Goal: Information Seeking & Learning: Learn about a topic

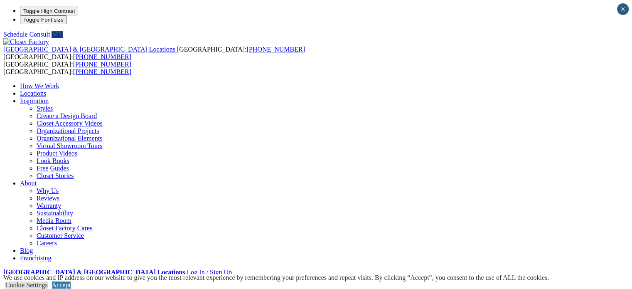
scroll to position [7, 0]
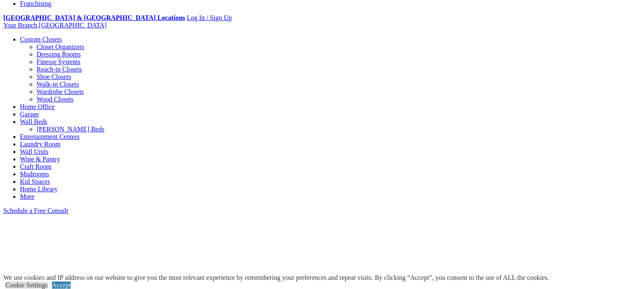
scroll to position [298, 0]
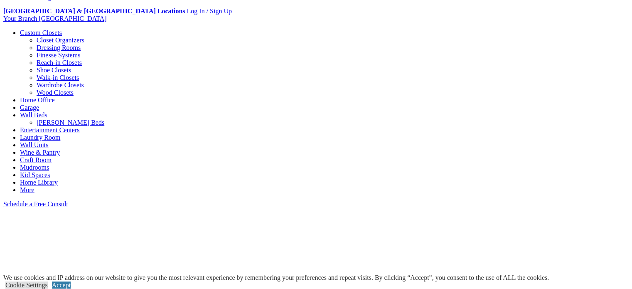
scroll to position [257, 0]
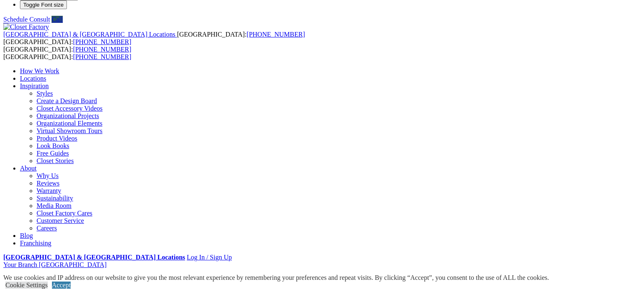
scroll to position [0, 0]
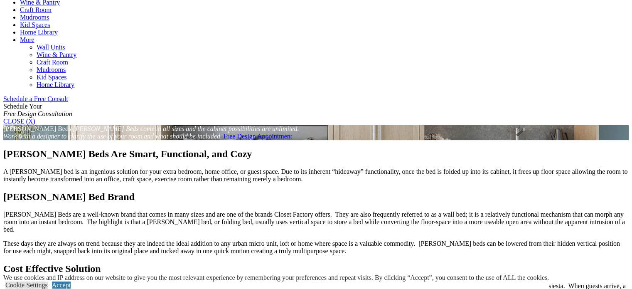
scroll to position [457, 0]
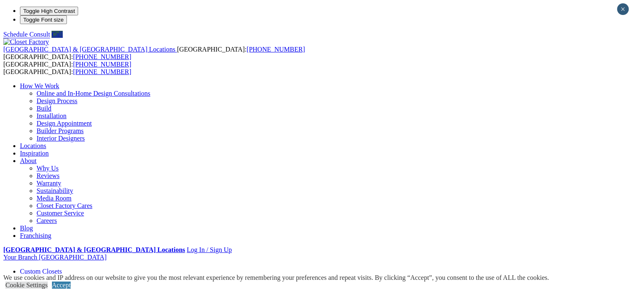
click at [61, 179] on link "Warranty" at bounding box center [49, 182] width 25 height 7
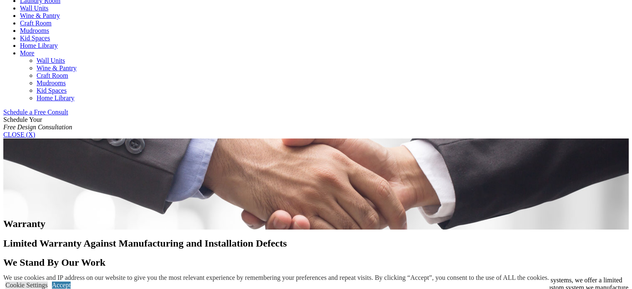
scroll to position [457, 0]
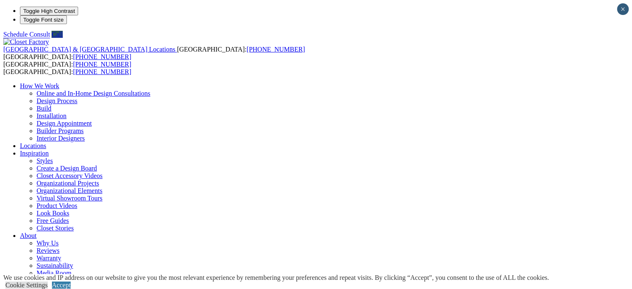
scroll to position [22, 0]
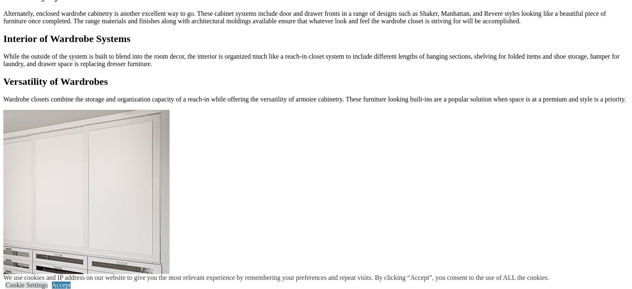
scroll to position [714, 0]
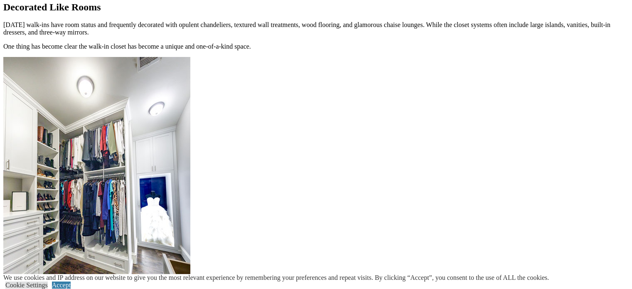
scroll to position [665, 0]
